Goal: Task Accomplishment & Management: Use online tool/utility

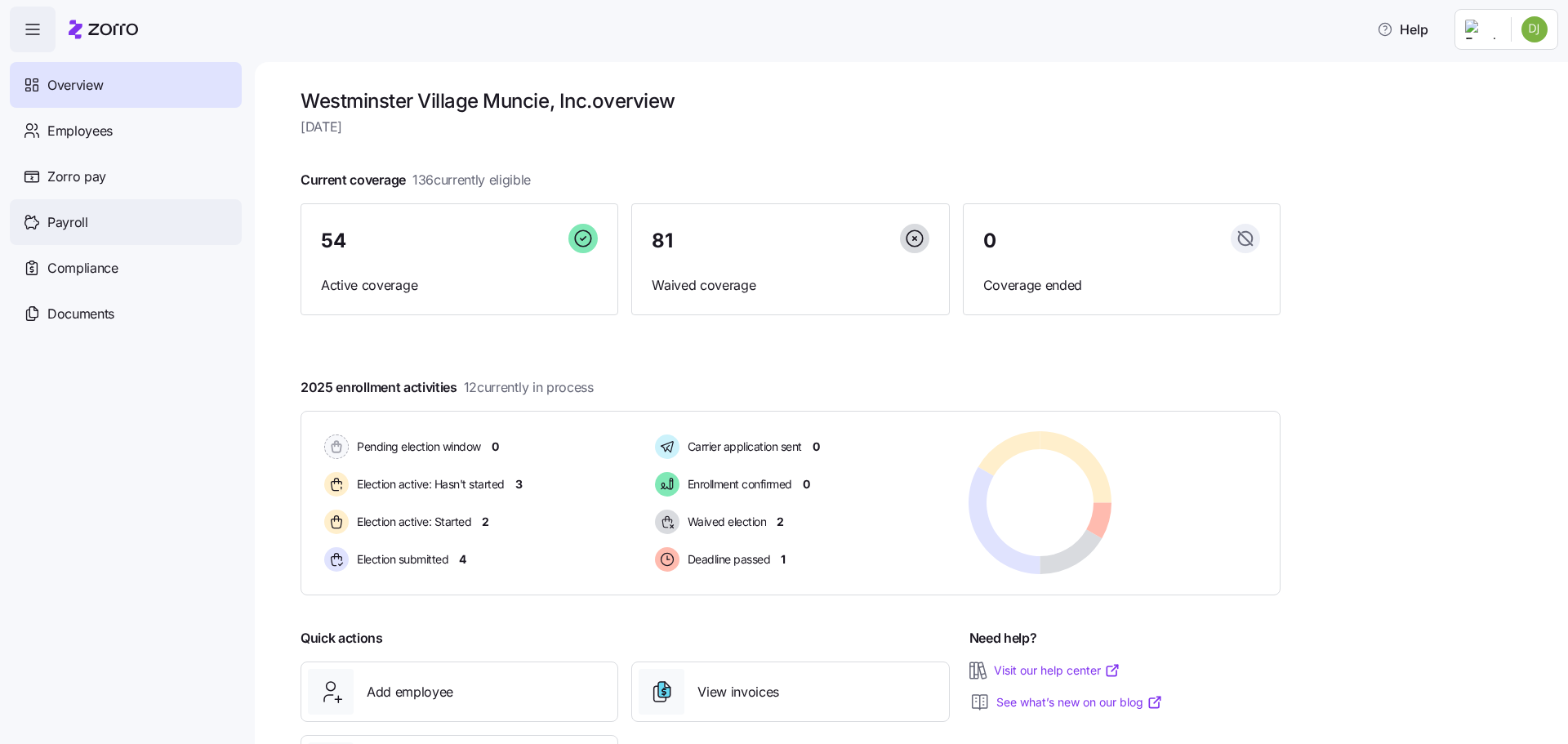
click at [89, 228] on div "Payroll" at bounding box center [126, 222] width 232 height 45
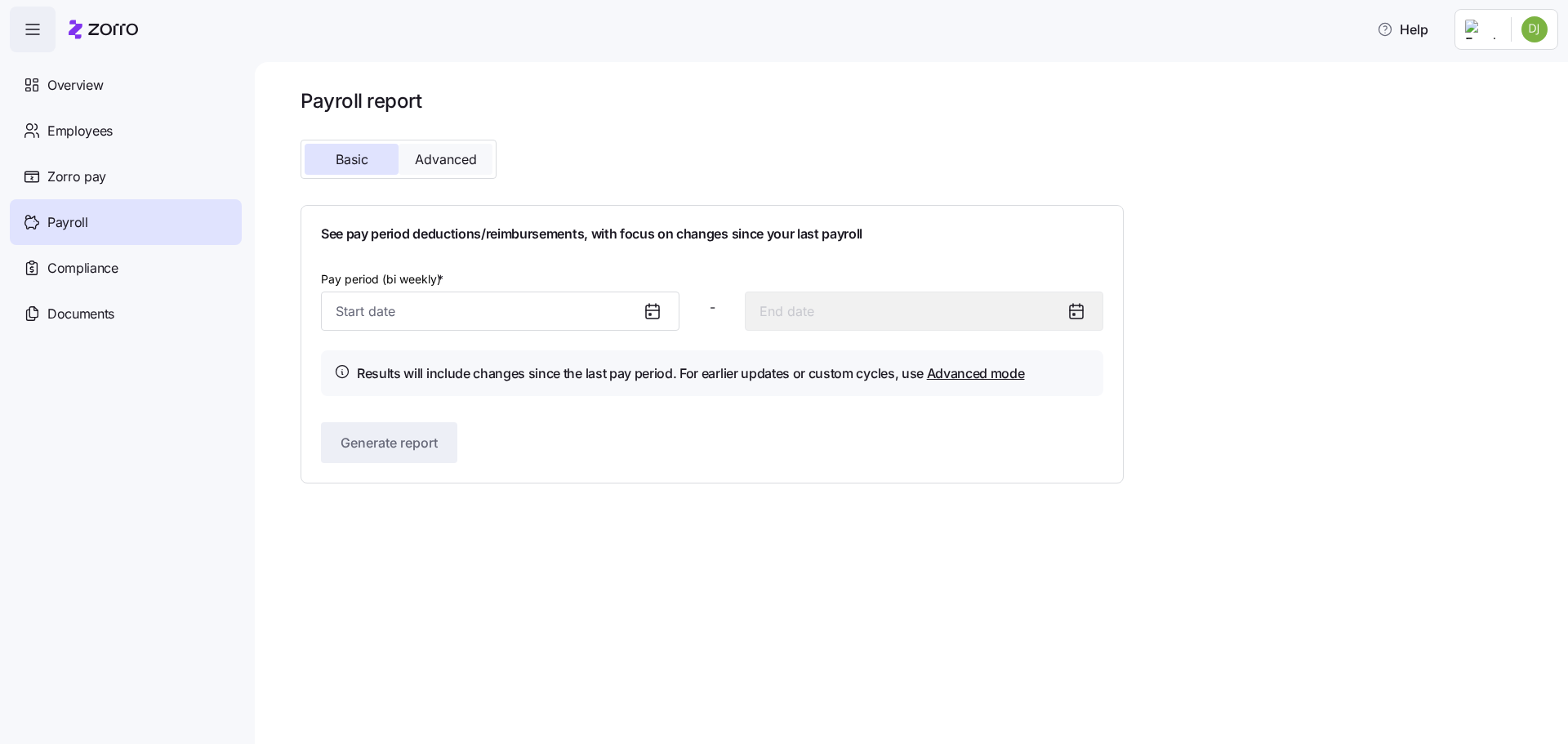
click at [462, 156] on span "Advanced" at bounding box center [446, 160] width 62 height 13
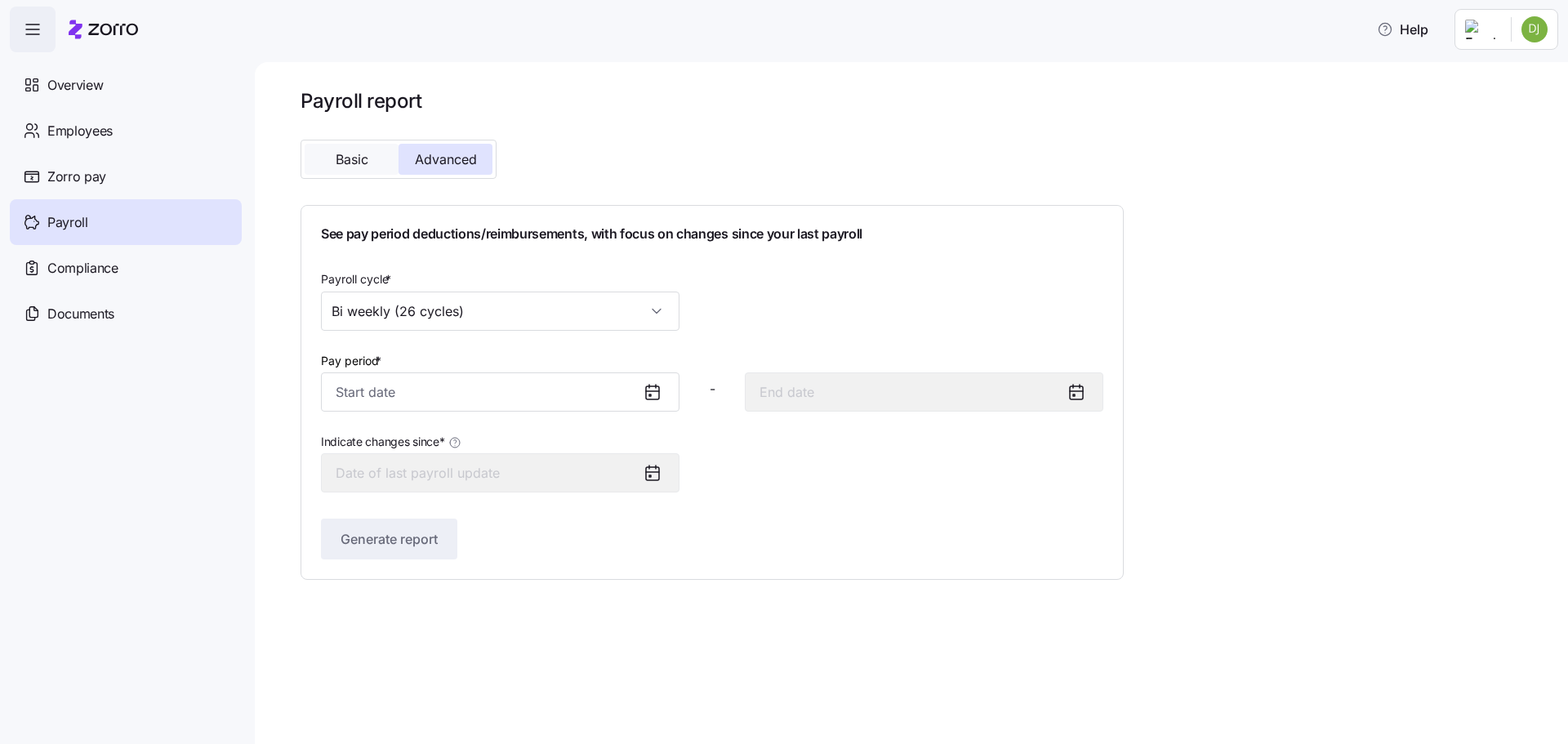
click at [359, 162] on span "Basic" at bounding box center [351, 160] width 33 height 13
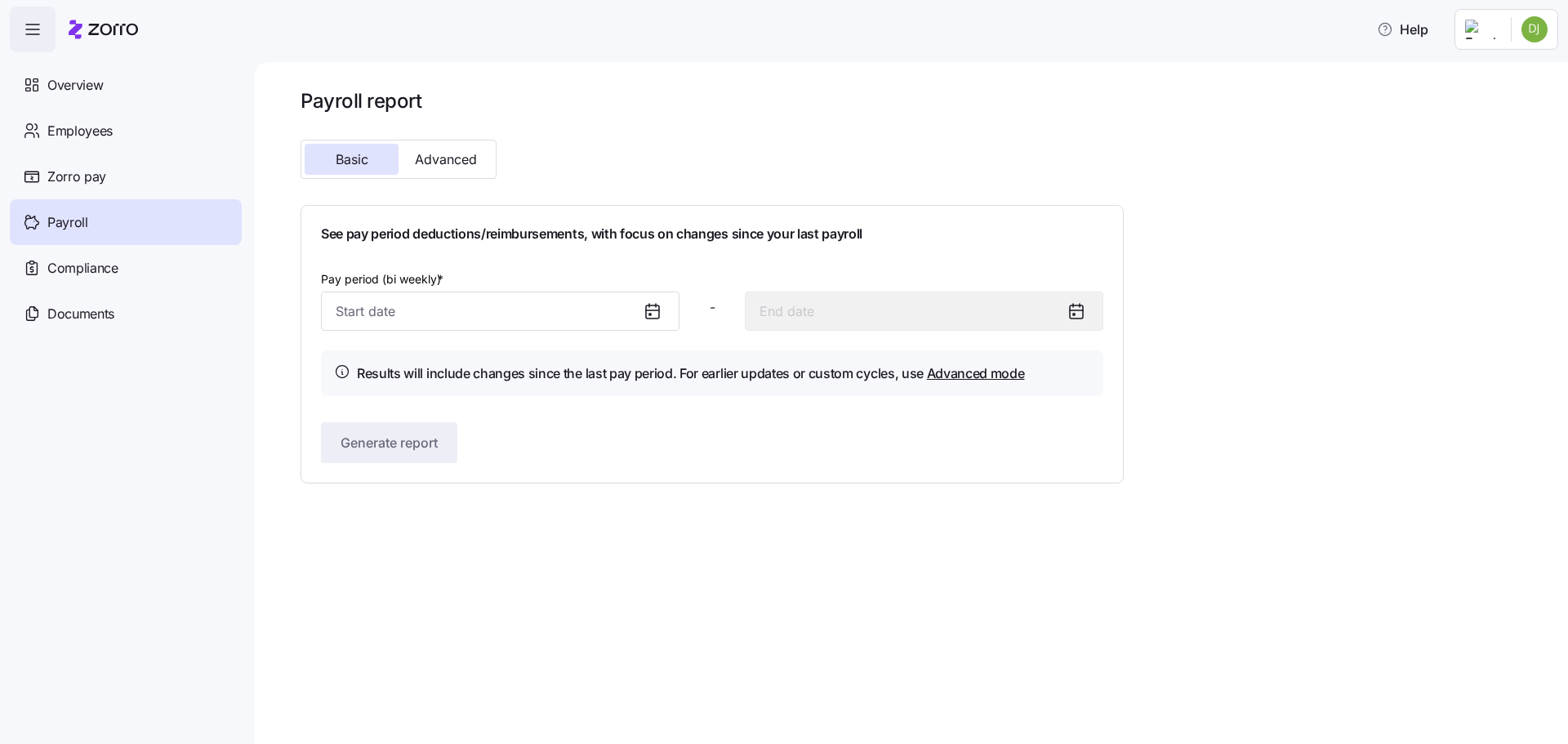
click at [655, 316] on icon at bounding box center [652, 310] width 19 height 19
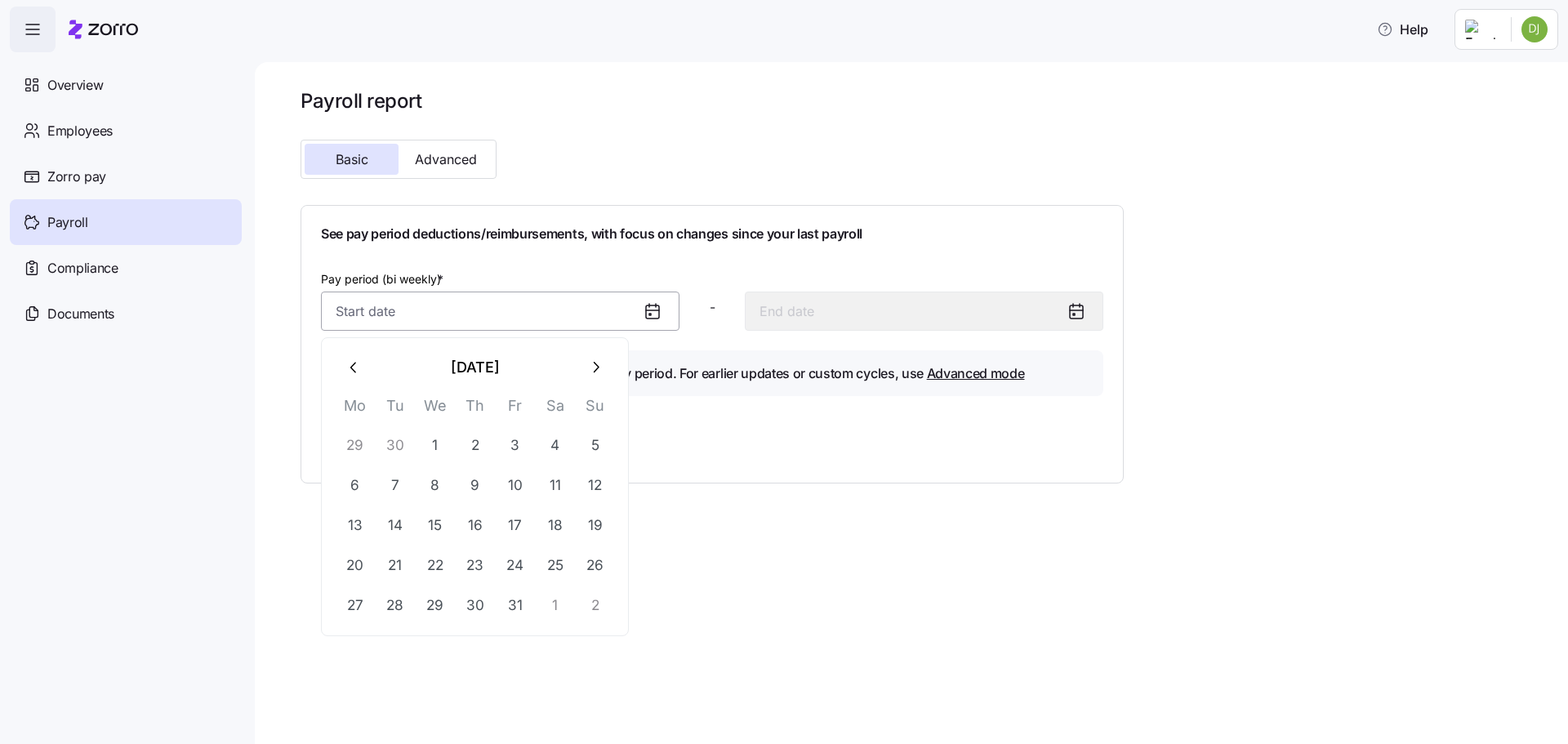
click at [520, 306] on input "Pay period (bi weekly) *" at bounding box center [500, 311] width 358 height 40
click at [350, 367] on icon "button" at bounding box center [354, 367] width 18 height 18
click at [362, 443] on button "1" at bounding box center [355, 445] width 40 height 40
type input "[DATE]"
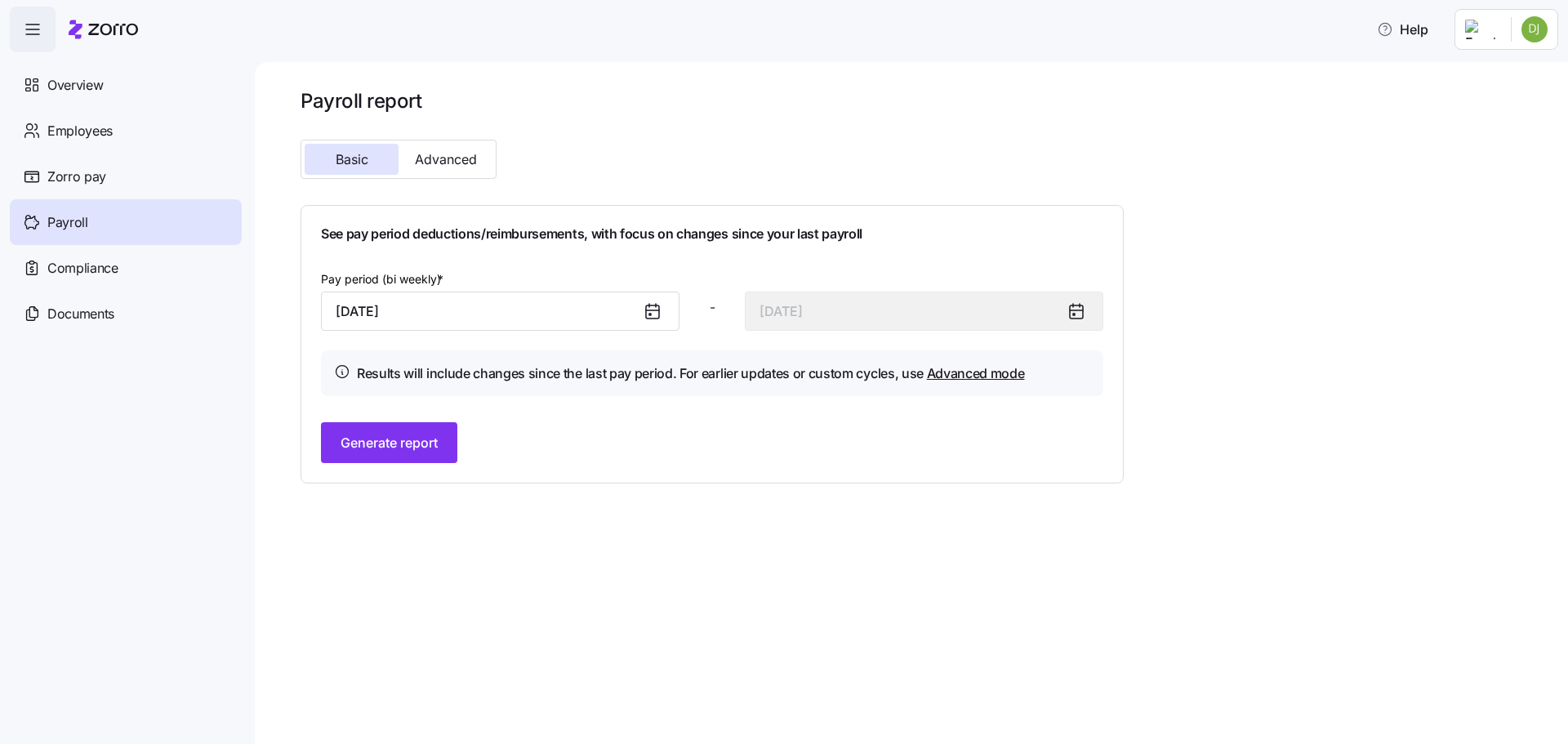
click at [657, 324] on div at bounding box center [658, 311] width 40 height 38
click at [653, 318] on icon at bounding box center [652, 312] width 13 height 13
click at [598, 315] on input "[DATE]" at bounding box center [500, 311] width 358 height 40
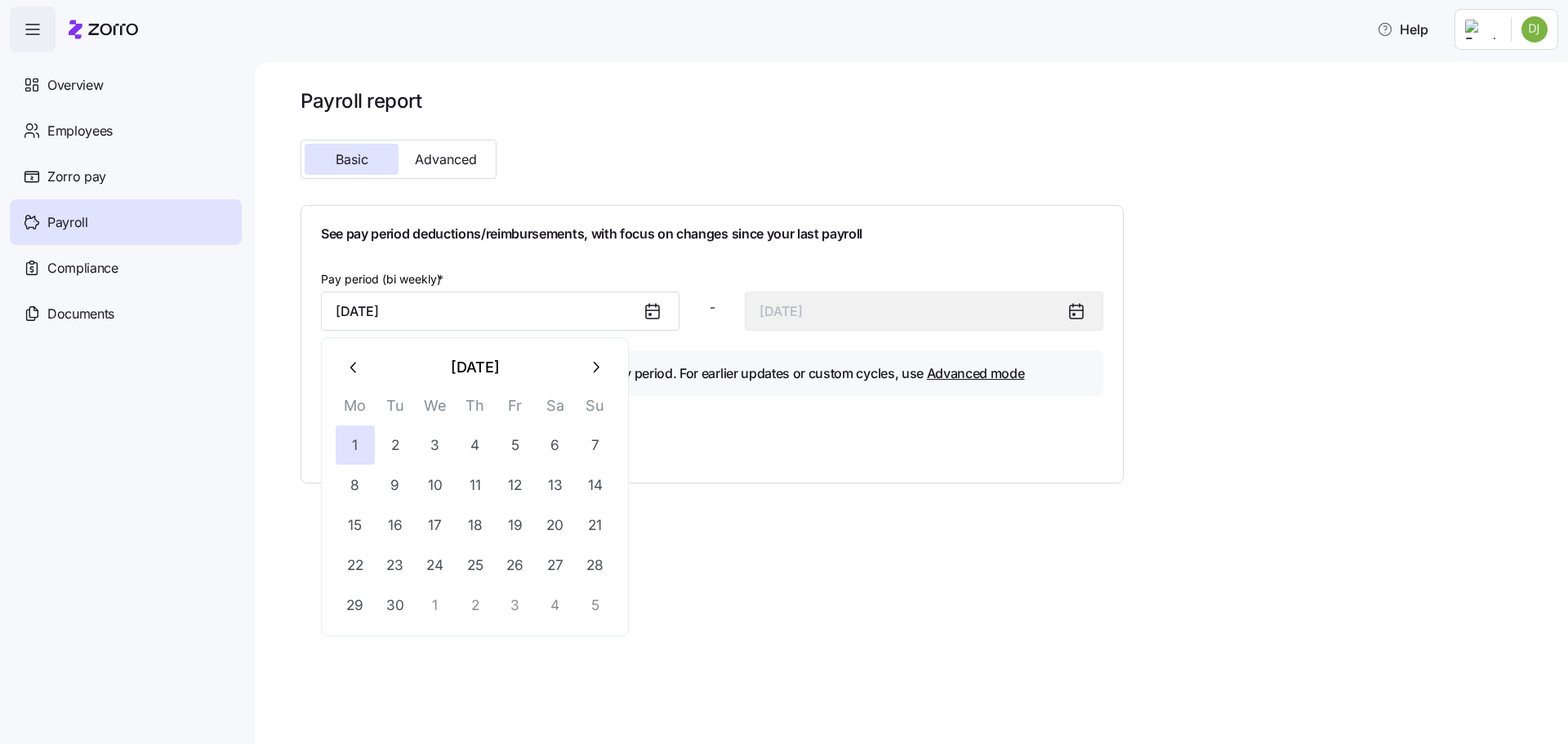
click at [743, 426] on div "Generate report" at bounding box center [712, 442] width 782 height 41
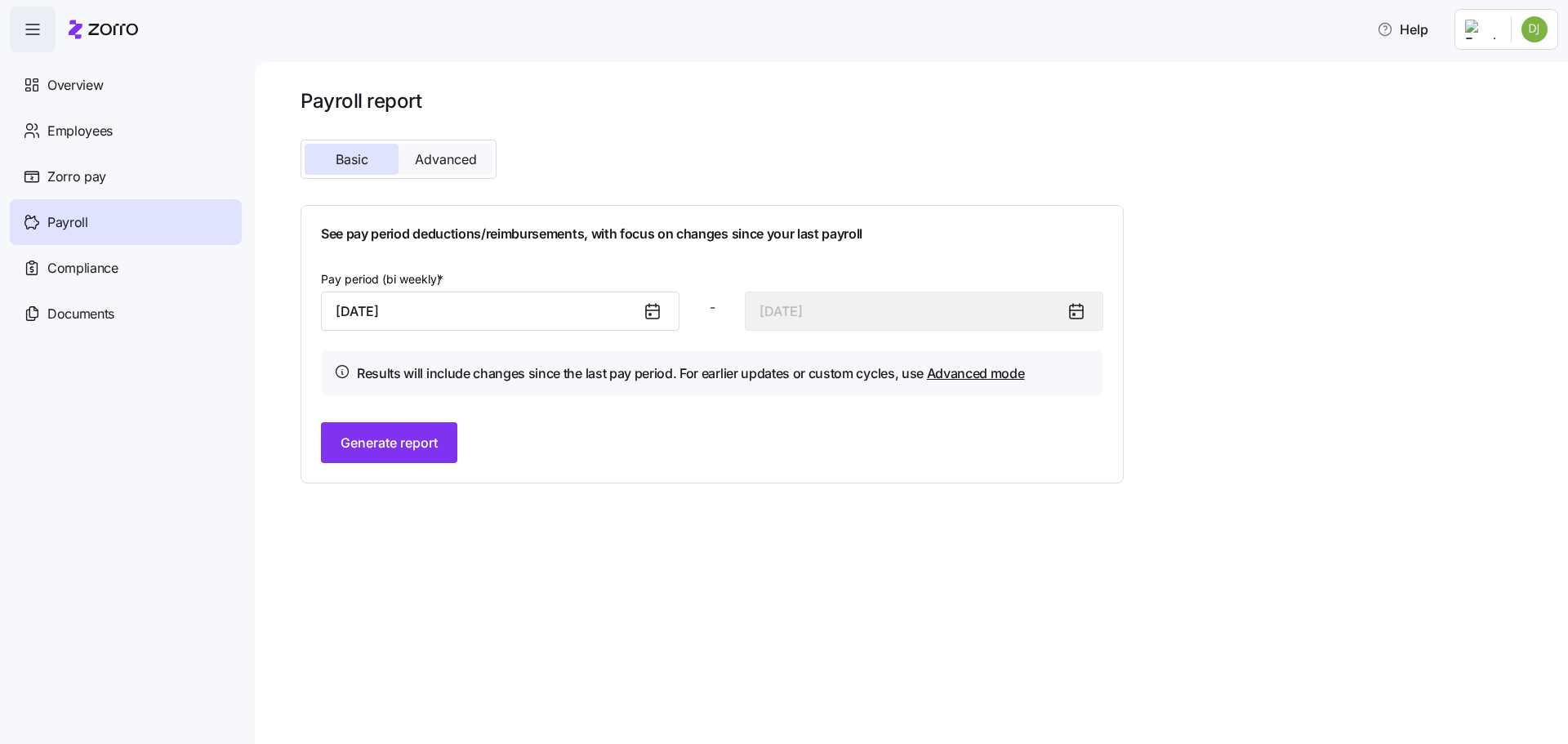
click at [454, 156] on span "Advanced" at bounding box center [446, 160] width 62 height 13
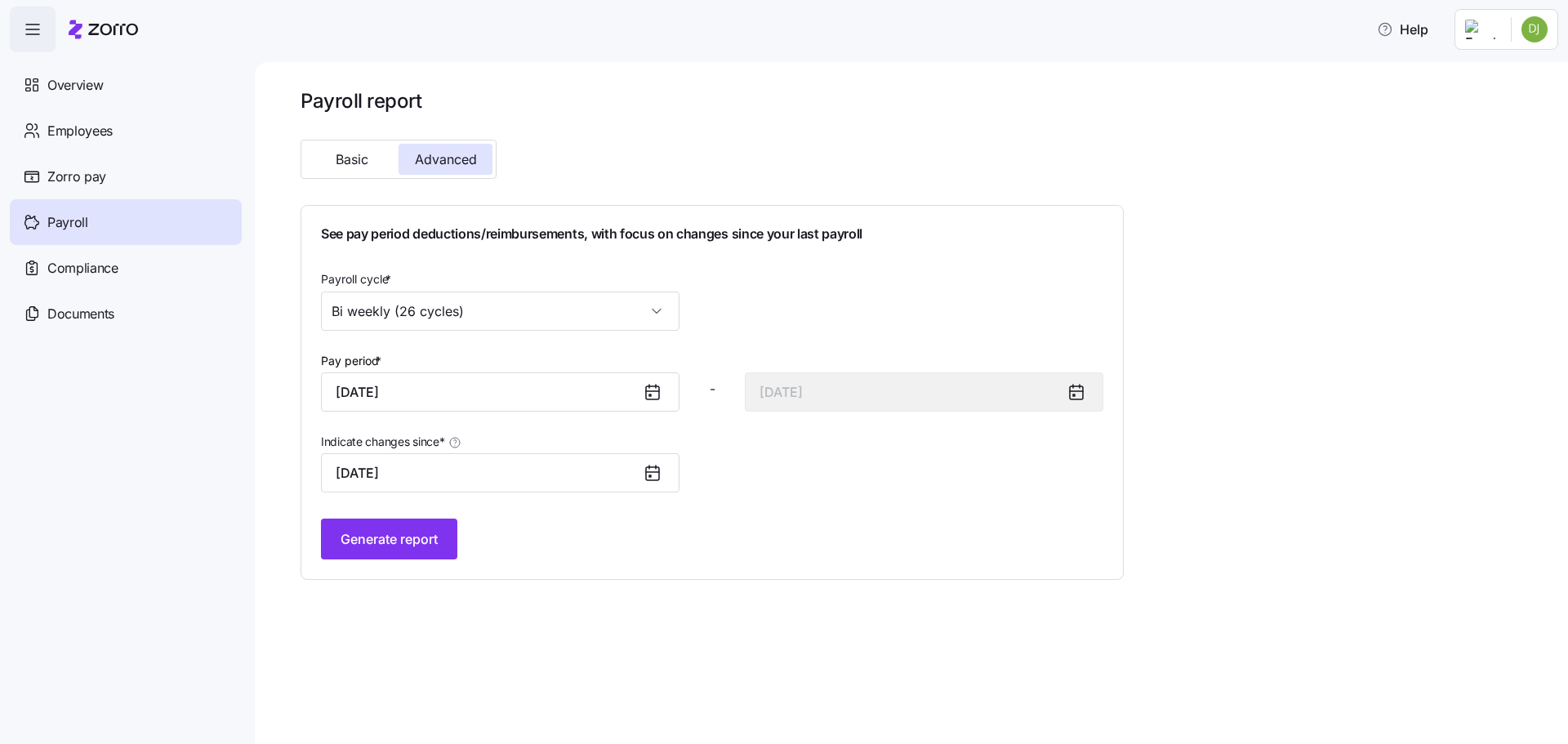
click at [652, 387] on icon at bounding box center [652, 393] width 13 height 13
click at [456, 386] on input "[DATE]" at bounding box center [500, 392] width 358 height 40
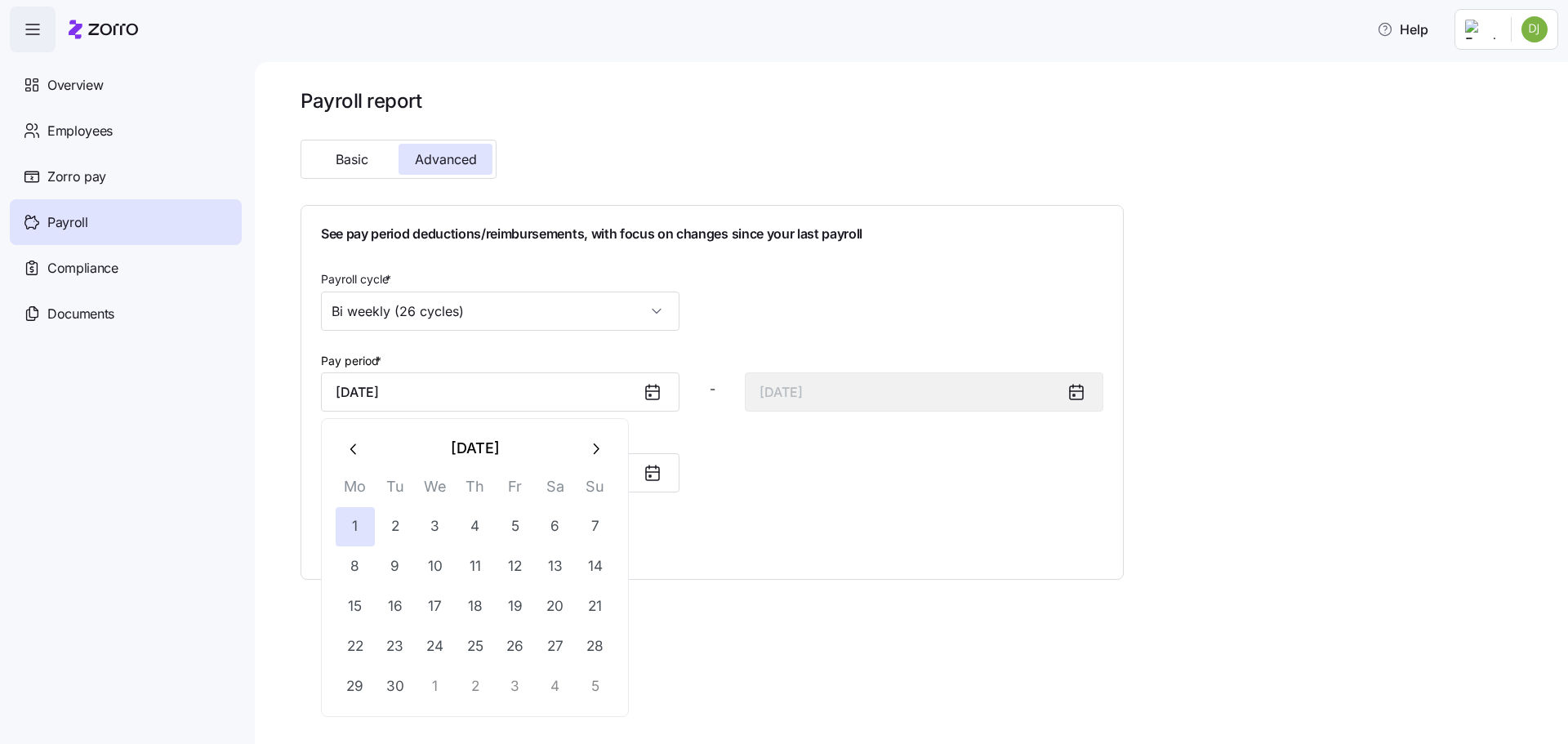
click at [439, 683] on button "1" at bounding box center [435, 686] width 40 height 40
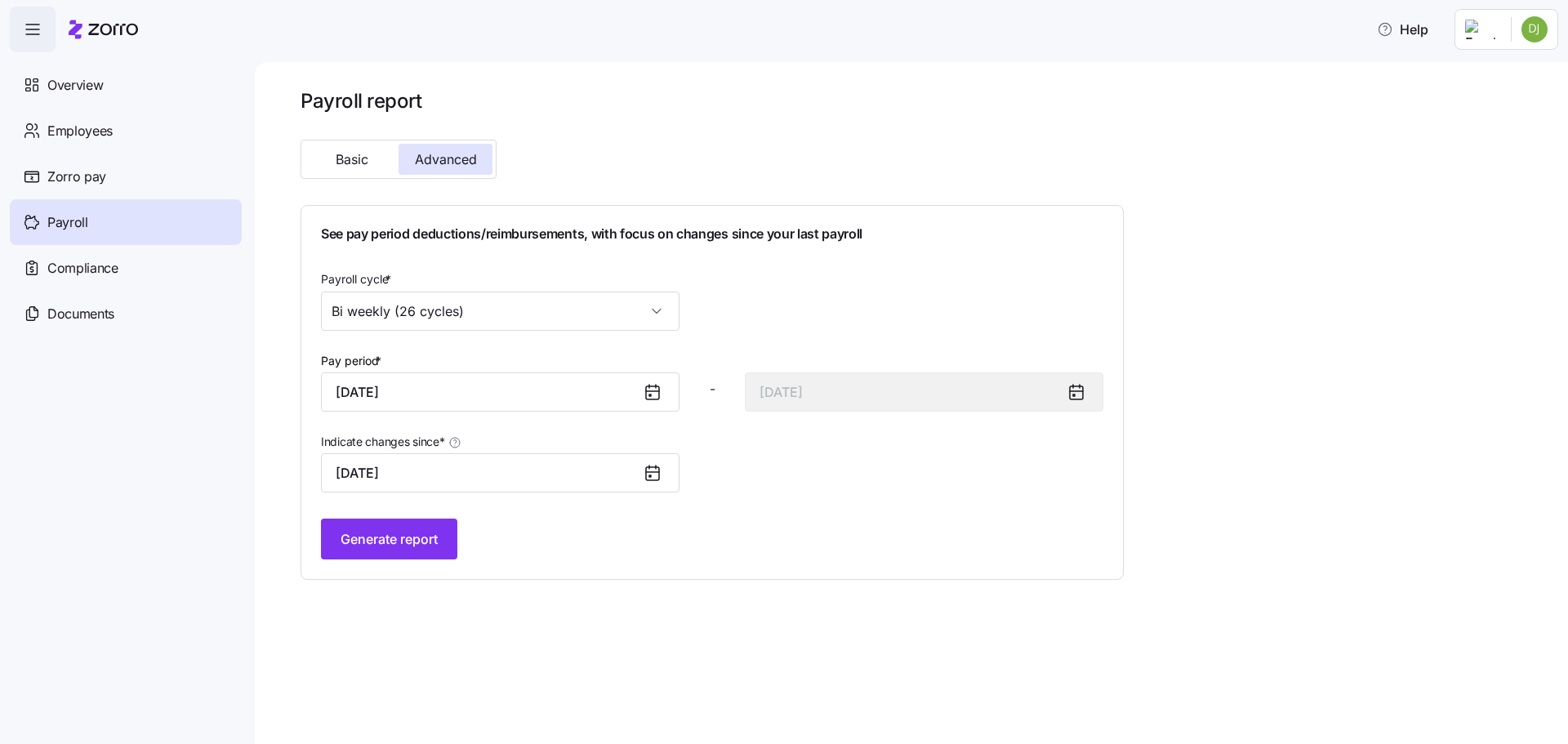
type input "[DATE]"
click at [646, 470] on icon at bounding box center [652, 474] width 13 height 13
click at [446, 478] on input "[DATE]" at bounding box center [500, 472] width 358 height 40
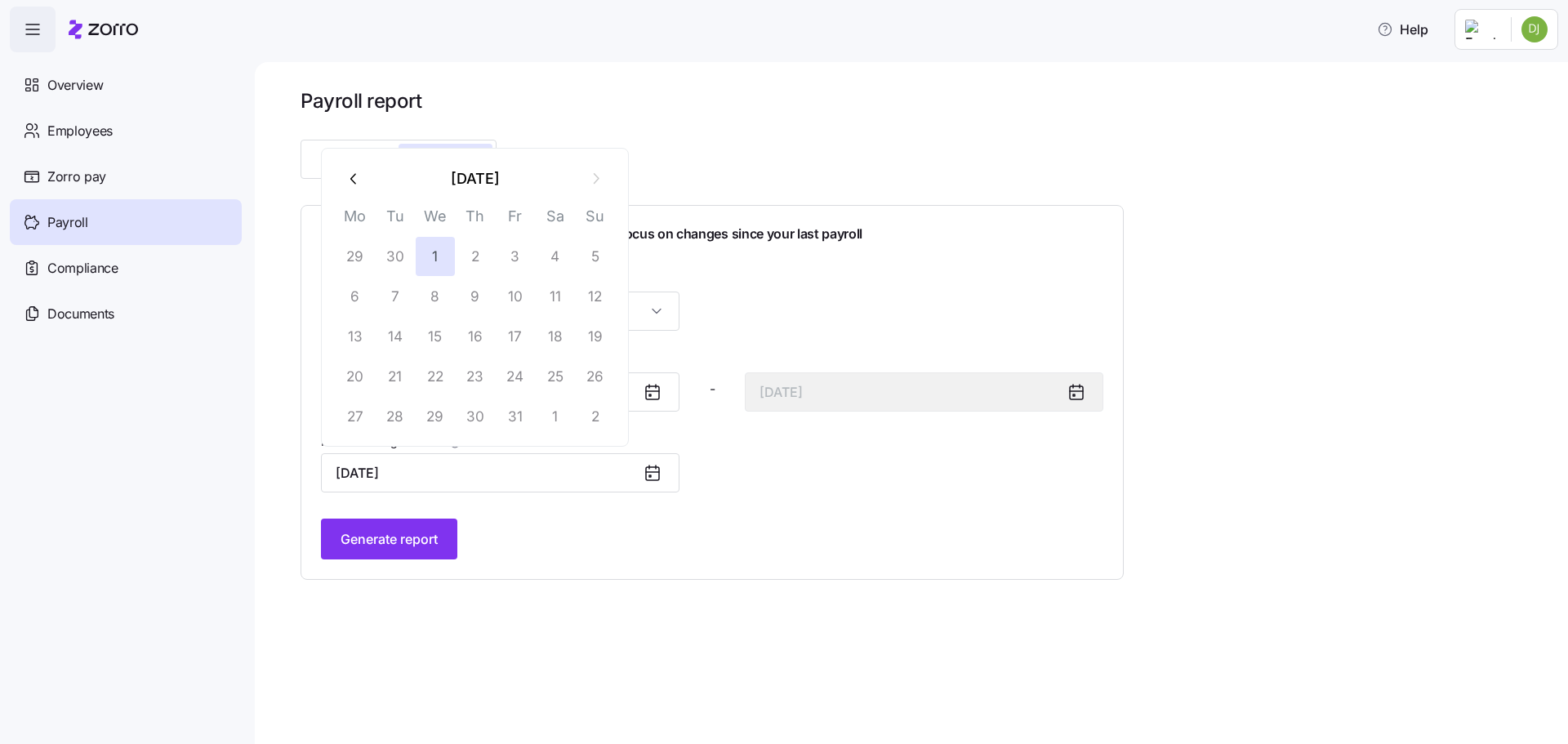
click at [356, 177] on icon "button" at bounding box center [354, 178] width 18 height 18
click at [355, 335] on button "15" at bounding box center [355, 336] width 40 height 40
type input "[DATE]"
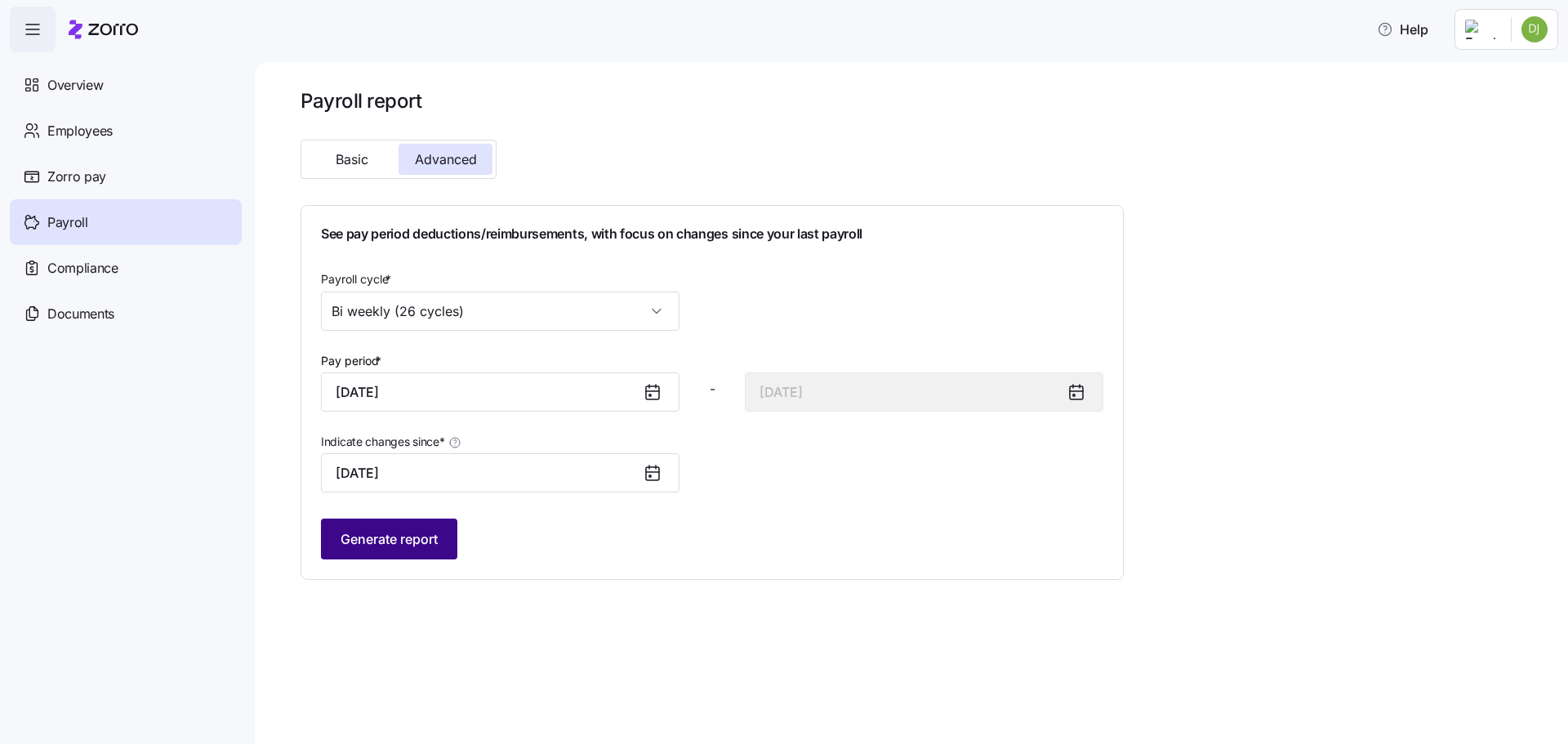
click at [449, 534] on button "Generate report" at bounding box center [389, 539] width 136 height 41
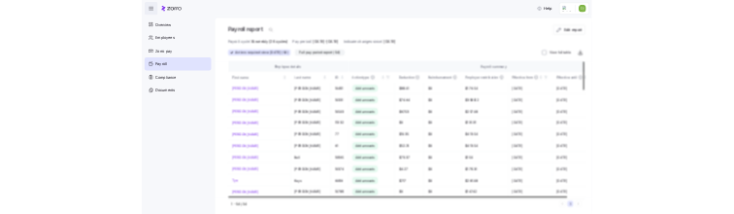
scroll to position [0, 48]
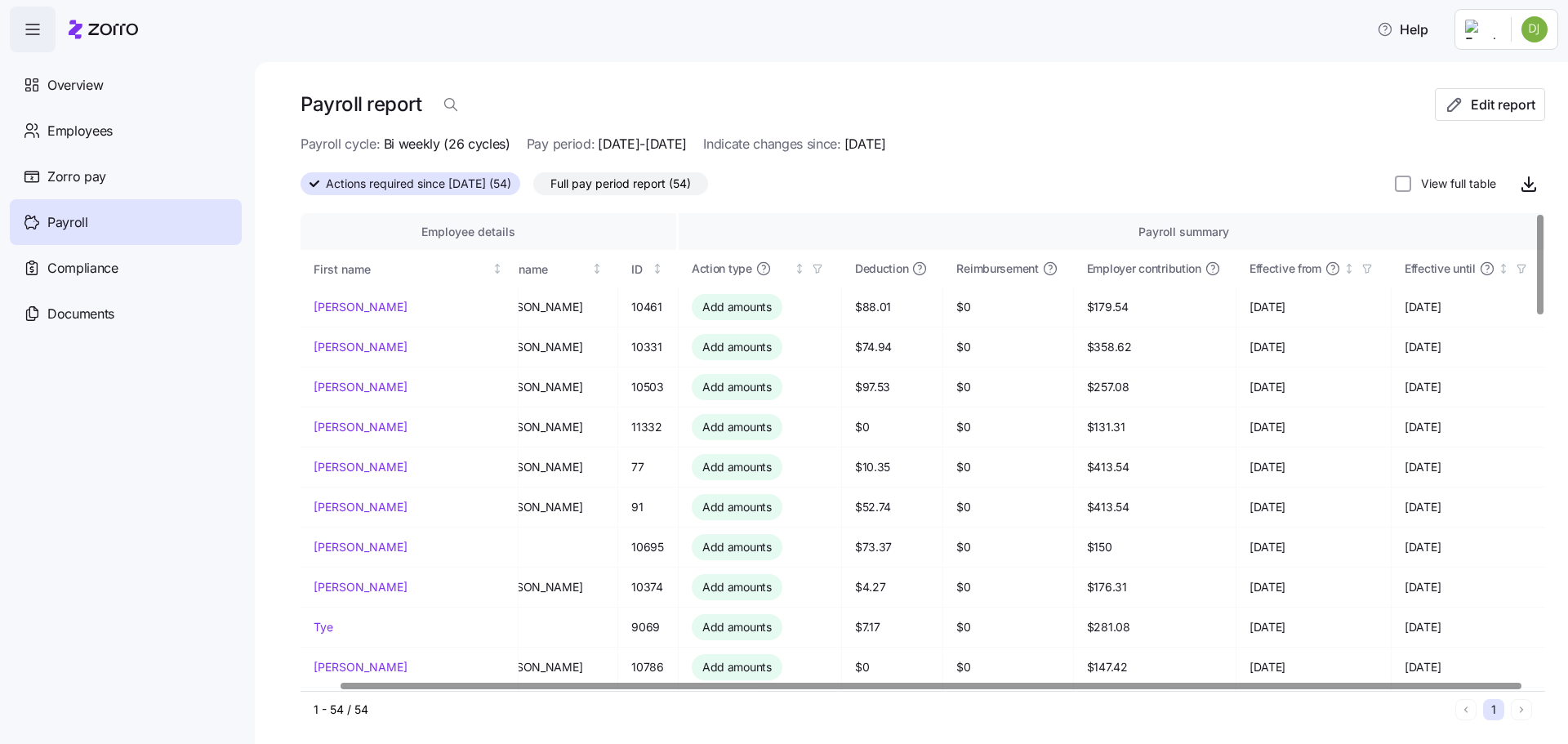
click at [1214, 689] on div at bounding box center [931, 685] width 1180 height 6
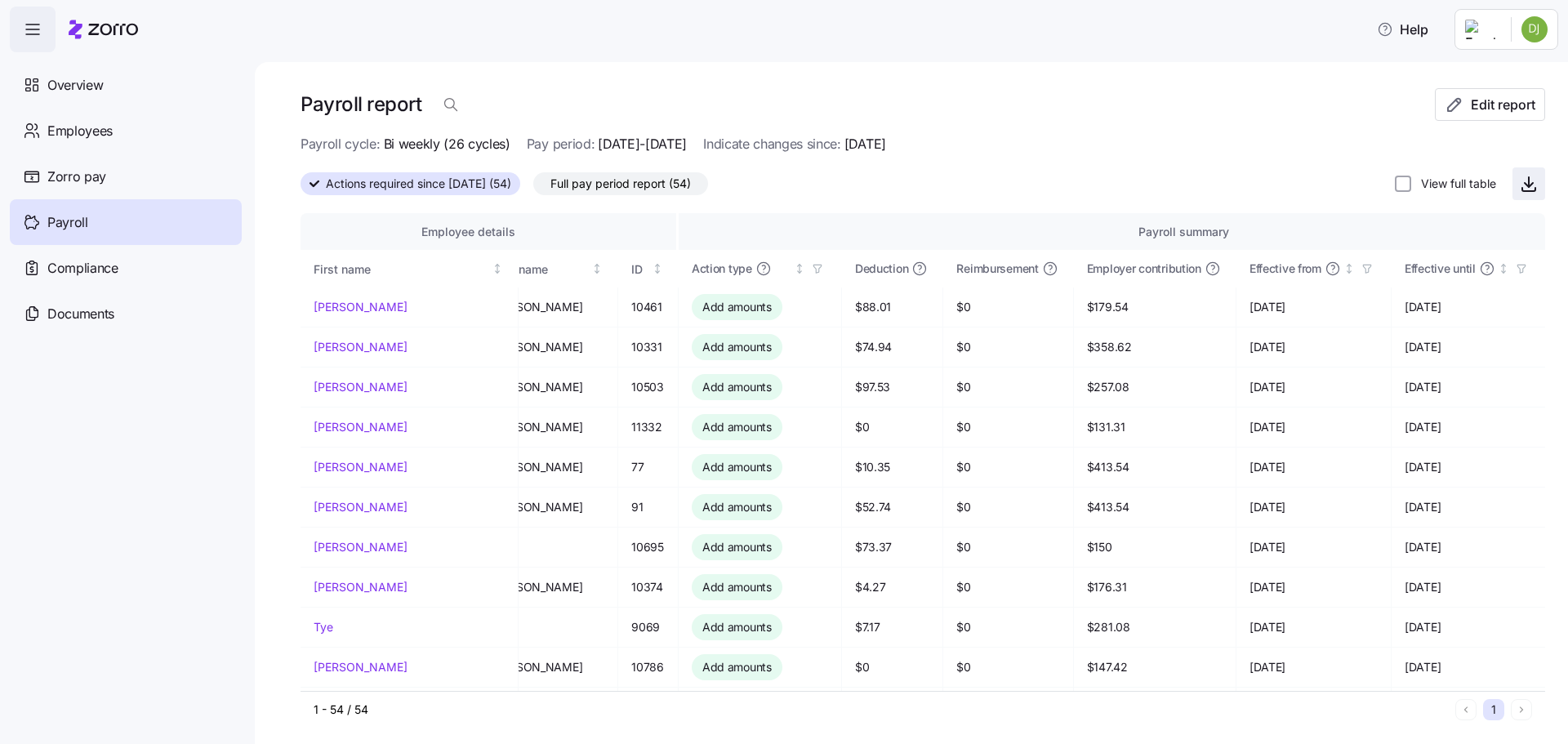
click at [1524, 184] on icon "button" at bounding box center [1528, 185] width 8 height 4
